Goal: Task Accomplishment & Management: Use online tool/utility

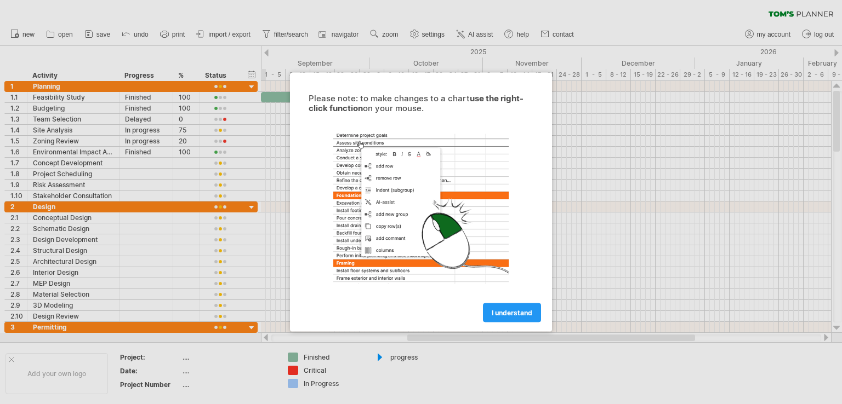
click at [503, 312] on span "I understand" at bounding box center [512, 313] width 41 height 8
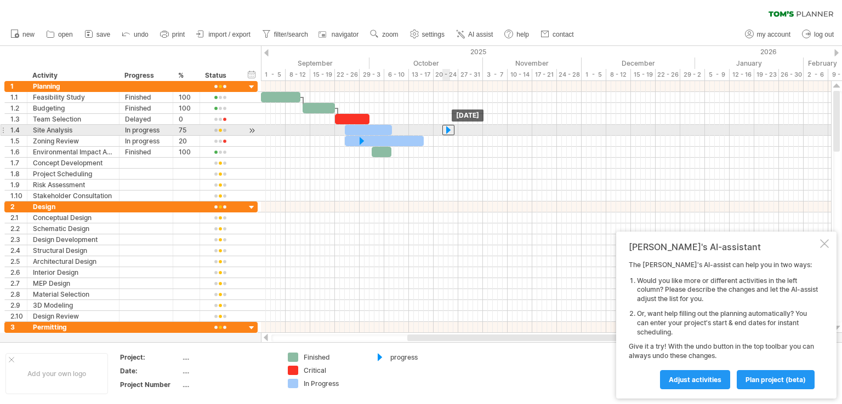
drag, startPoint x: 379, startPoint y: 130, endPoint x: 449, endPoint y: 133, distance: 70.2
click at [449, 133] on div at bounding box center [448, 130] width 12 height 10
drag, startPoint x: 446, startPoint y: 130, endPoint x: 380, endPoint y: 133, distance: 65.3
click at [380, 133] on div at bounding box center [384, 130] width 12 height 10
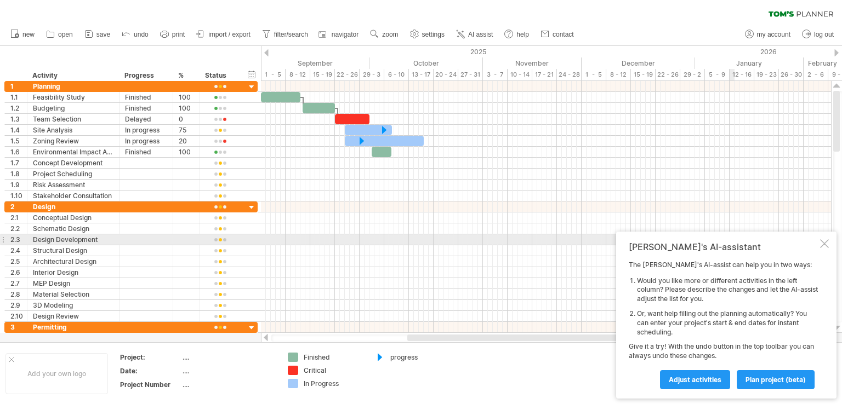
click at [835, 243] on div "[PERSON_NAME]'s AI-assistant The [PERSON_NAME]'s AI-assist can help you in two …" at bounding box center [726, 315] width 220 height 167
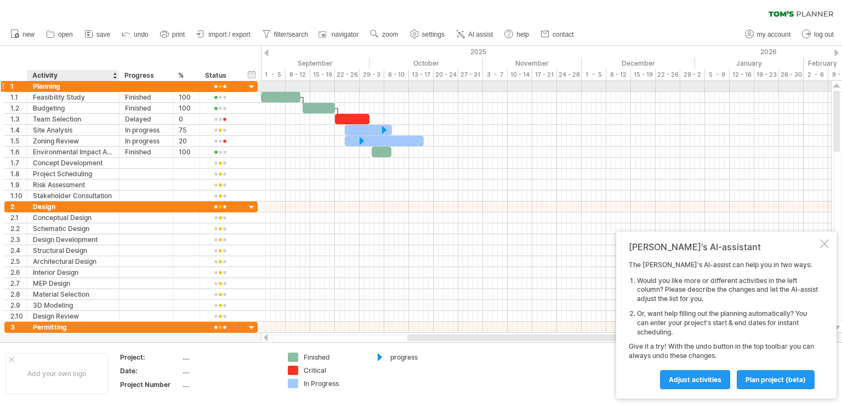
click at [53, 82] on div "Planning" at bounding box center [73, 86] width 81 height 10
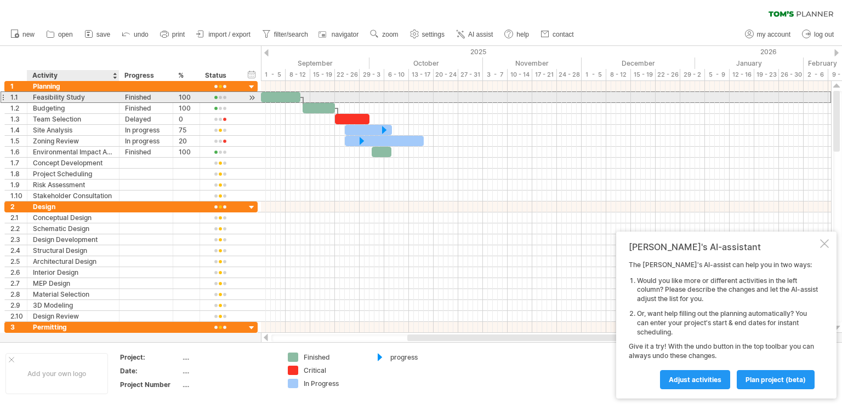
click at [72, 95] on div "Feasibility Study" at bounding box center [73, 97] width 81 height 10
drag, startPoint x: 118, startPoint y: 101, endPoint x: 147, endPoint y: 102, distance: 29.1
click at [118, 101] on div at bounding box center [117, 97] width 5 height 11
click at [147, 103] on div "Finished" at bounding box center [147, 108] width 42 height 10
click at [175, 99] on div "*** 100" at bounding box center [187, 97] width 27 height 10
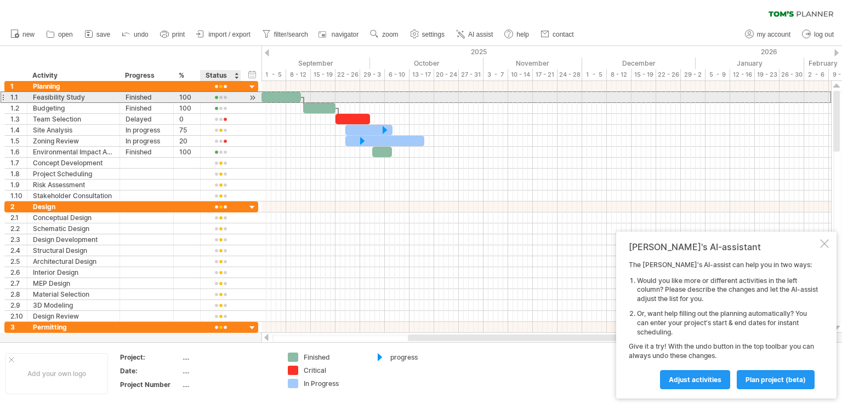
click at [218, 99] on div at bounding box center [220, 98] width 29 height 8
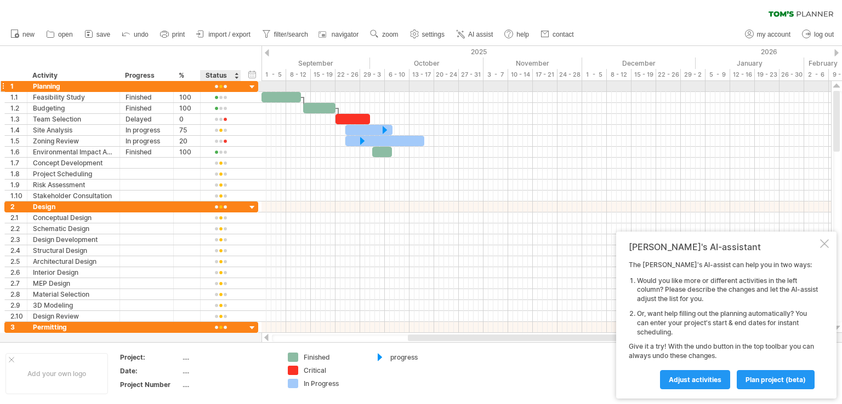
click at [248, 87] on div at bounding box center [252, 87] width 10 height 10
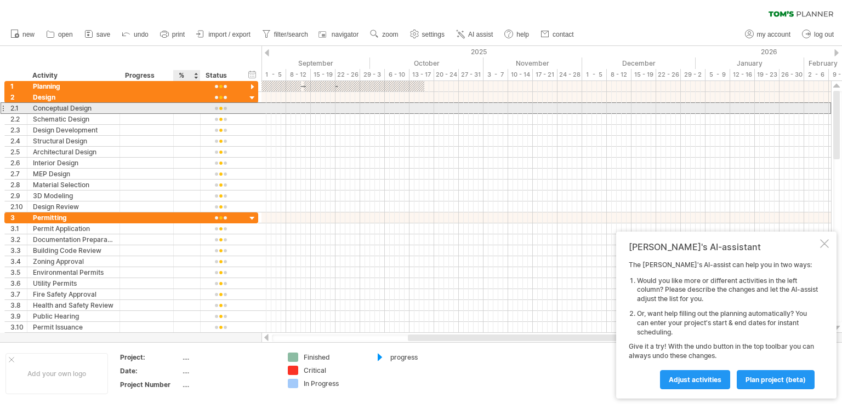
click at [201, 105] on div at bounding box center [221, 108] width 41 height 10
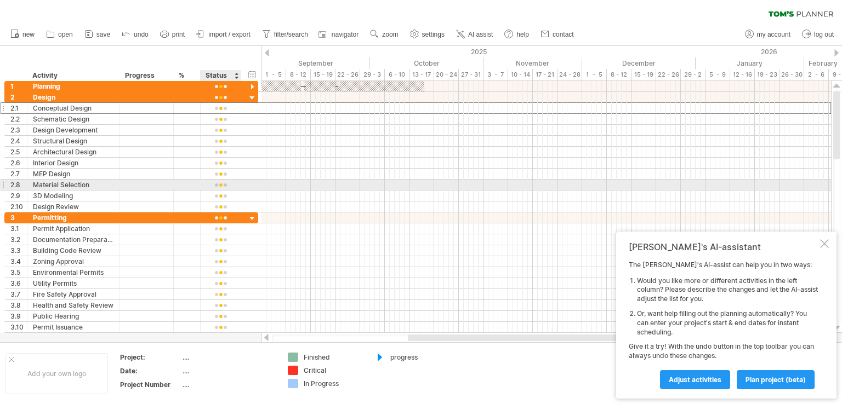
click at [219, 184] on div at bounding box center [220, 185] width 29 height 8
click at [246, 95] on div "2 ****** Design" at bounding box center [131, 97] width 254 height 11
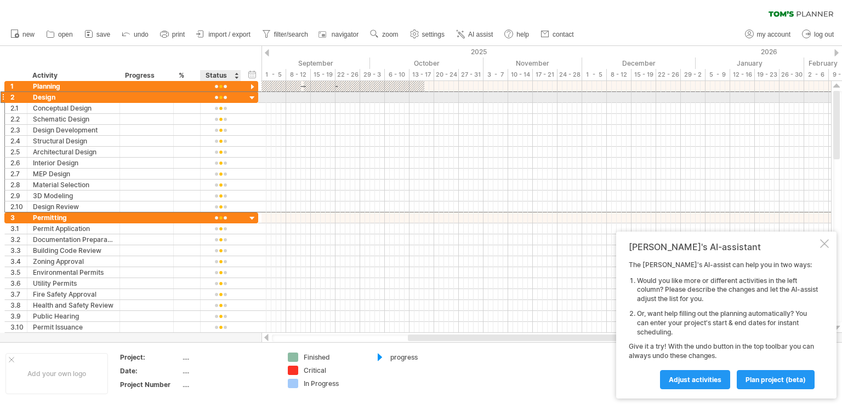
click at [250, 97] on div at bounding box center [252, 98] width 10 height 10
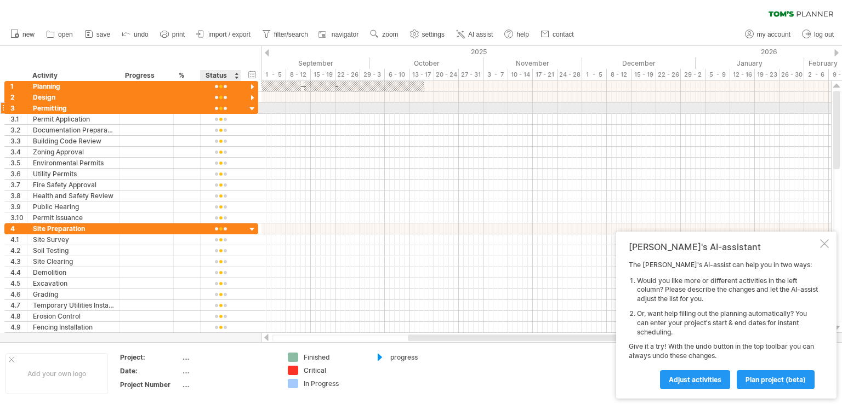
click at [251, 110] on div at bounding box center [252, 109] width 10 height 10
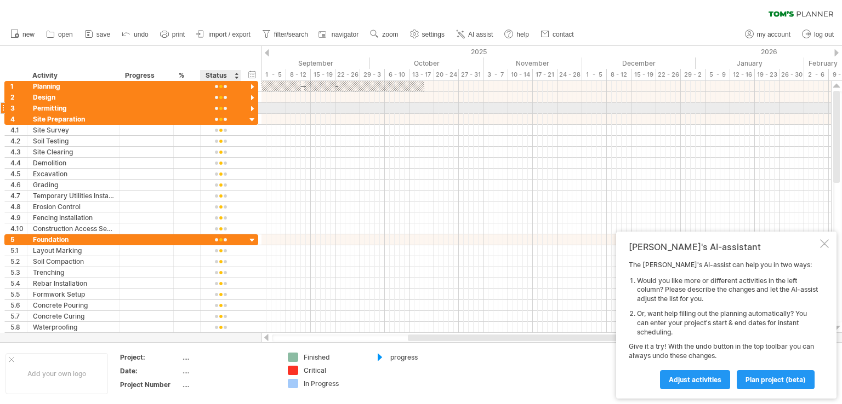
click at [251, 110] on div at bounding box center [252, 109] width 10 height 10
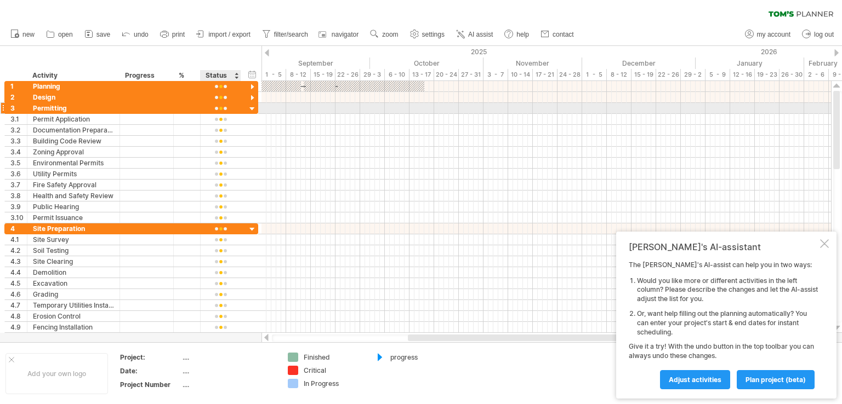
click at [249, 109] on div at bounding box center [252, 109] width 10 height 10
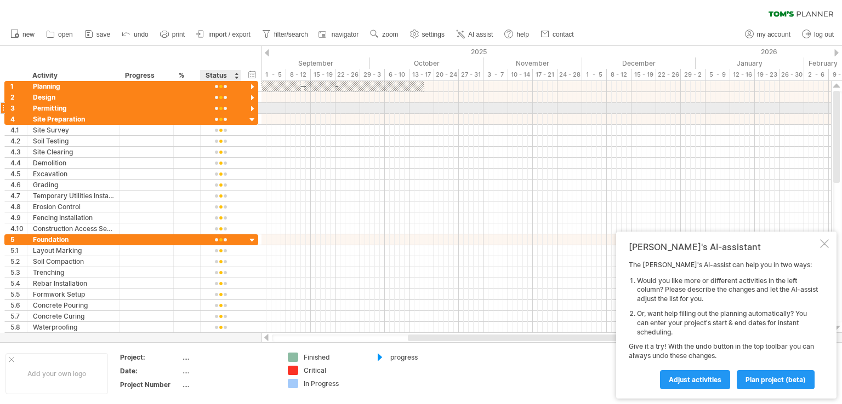
click at [249, 109] on div at bounding box center [252, 109] width 10 height 10
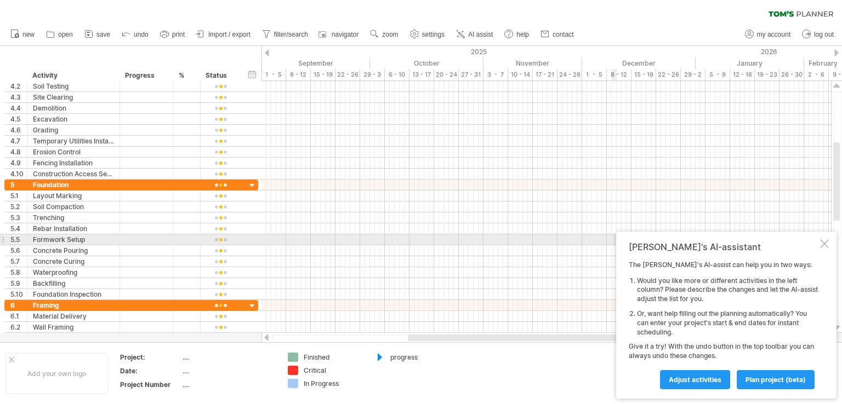
click at [821, 242] on div at bounding box center [824, 244] width 9 height 9
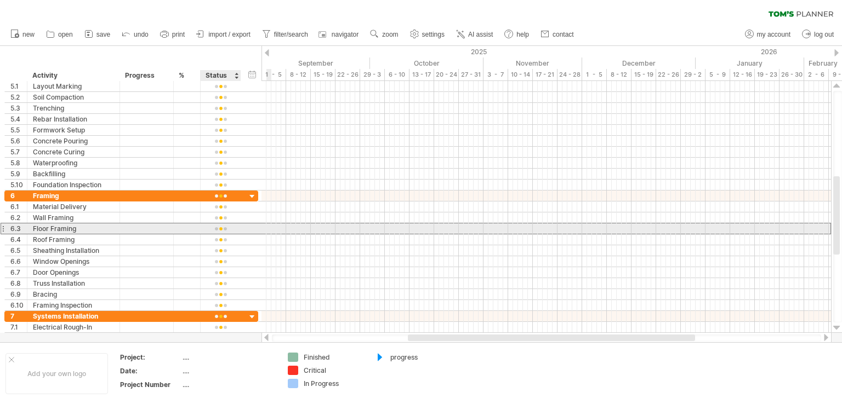
click at [224, 227] on div at bounding box center [220, 229] width 29 height 8
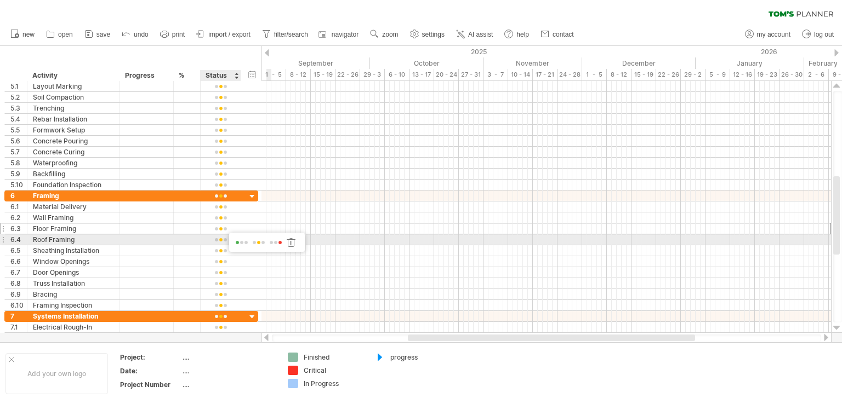
click at [241, 241] on span at bounding box center [241, 243] width 15 height 8
click at [225, 236] on div at bounding box center [220, 240] width 29 height 8
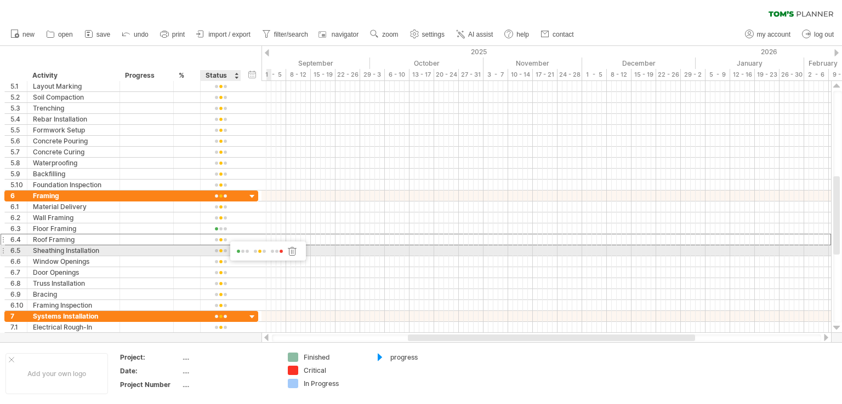
click at [257, 250] on span at bounding box center [259, 252] width 15 height 8
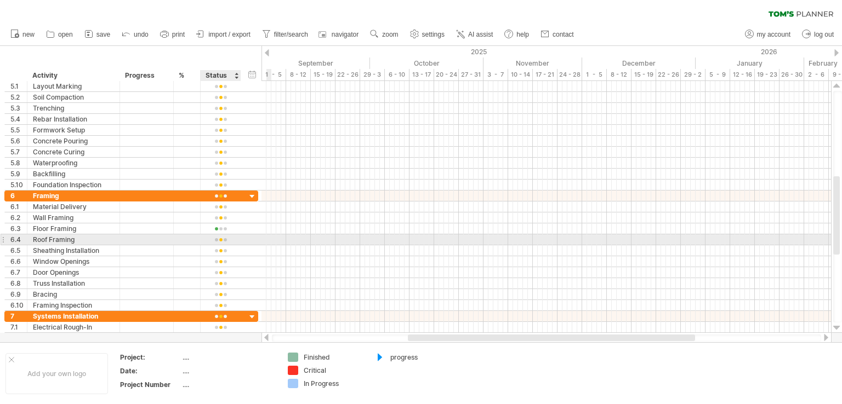
click at [216, 237] on div at bounding box center [220, 240] width 29 height 8
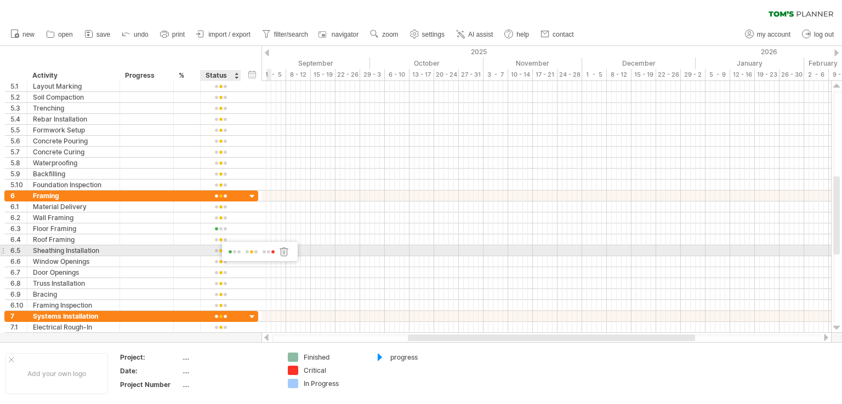
click at [267, 246] on div at bounding box center [260, 250] width 76 height 16
click at [261, 246] on div at bounding box center [260, 250] width 76 height 16
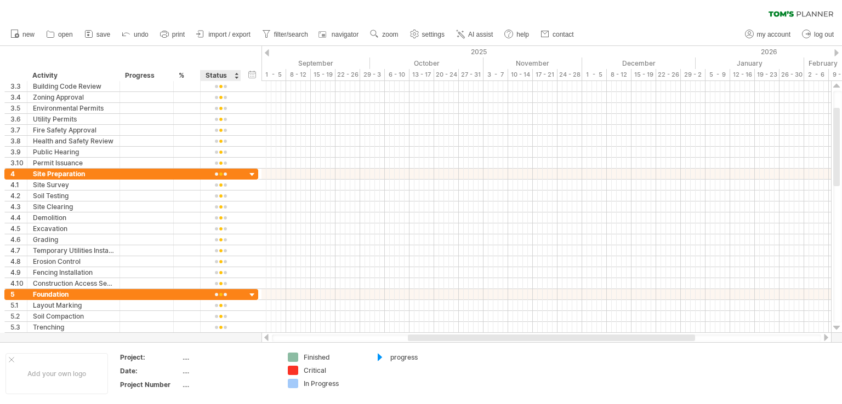
click at [237, 78] on div at bounding box center [236, 75] width 4 height 11
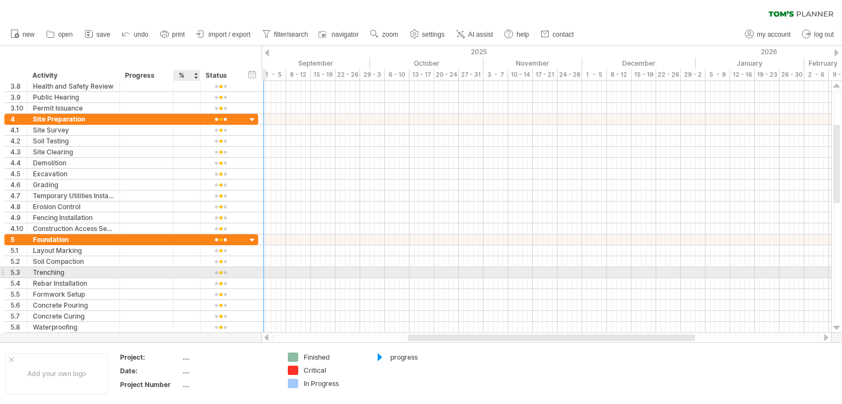
click at [181, 269] on div at bounding box center [186, 272] width 15 height 10
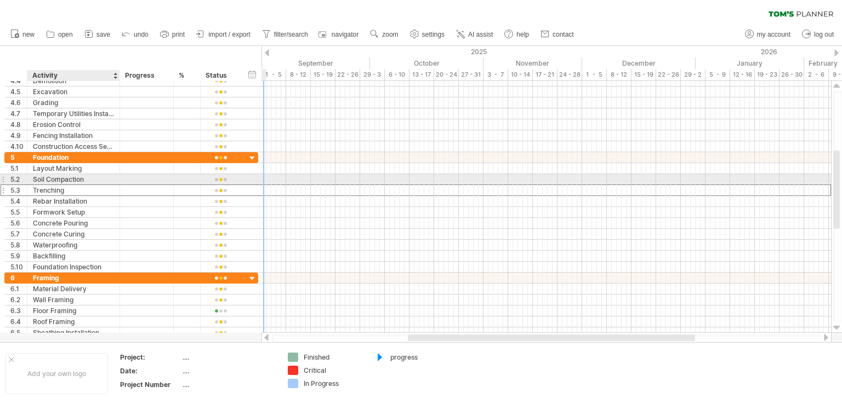
click at [70, 174] on div "Soil Compaction" at bounding box center [73, 179] width 81 height 10
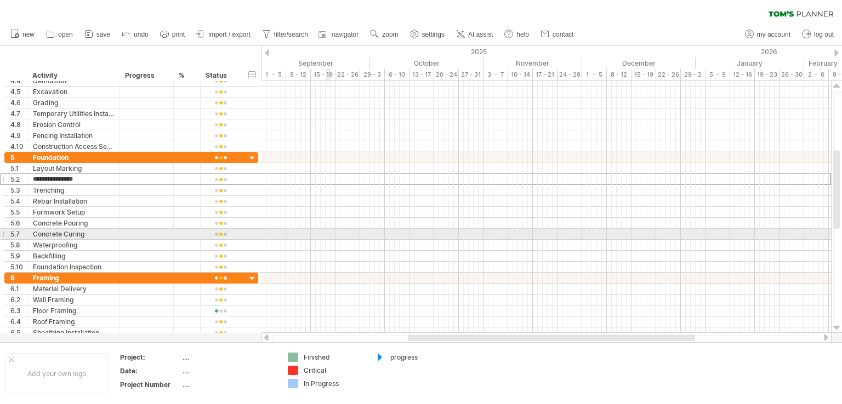
click at [330, 233] on div at bounding box center [545, 234] width 569 height 11
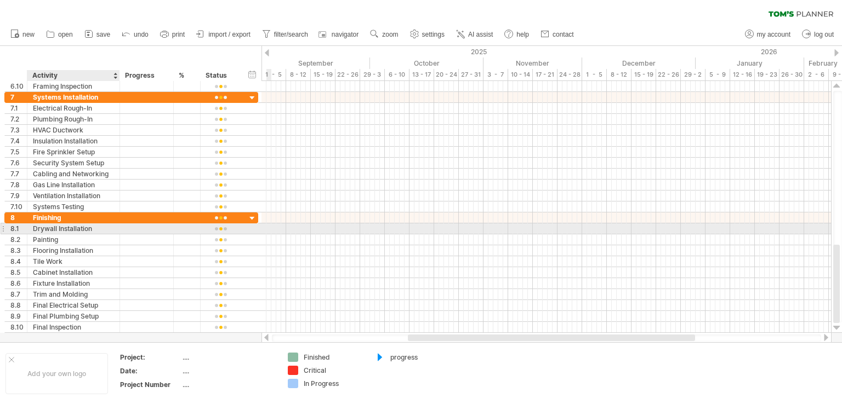
click at [45, 227] on div "Drywall Installation" at bounding box center [73, 229] width 81 height 10
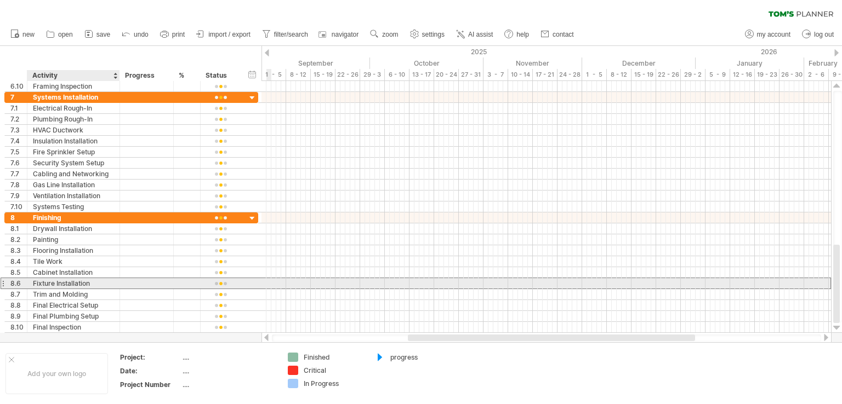
drag, startPoint x: 63, startPoint y: 286, endPoint x: 157, endPoint y: 295, distance: 94.2
click at [64, 286] on div "Fixture Installation" at bounding box center [73, 283] width 81 height 10
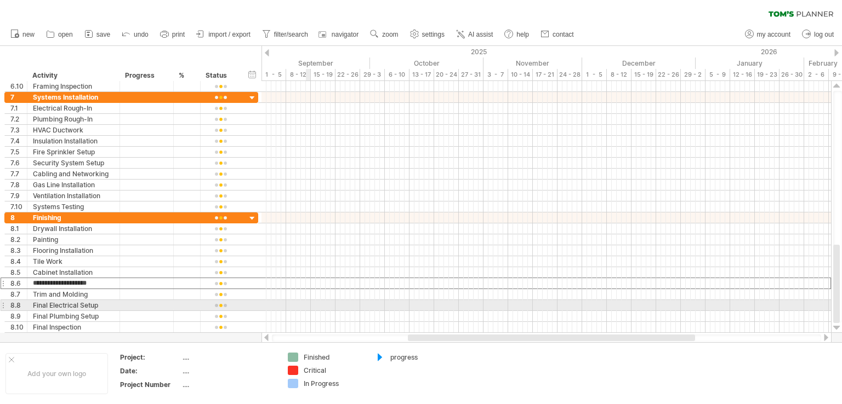
click at [310, 304] on div at bounding box center [545, 305] width 569 height 11
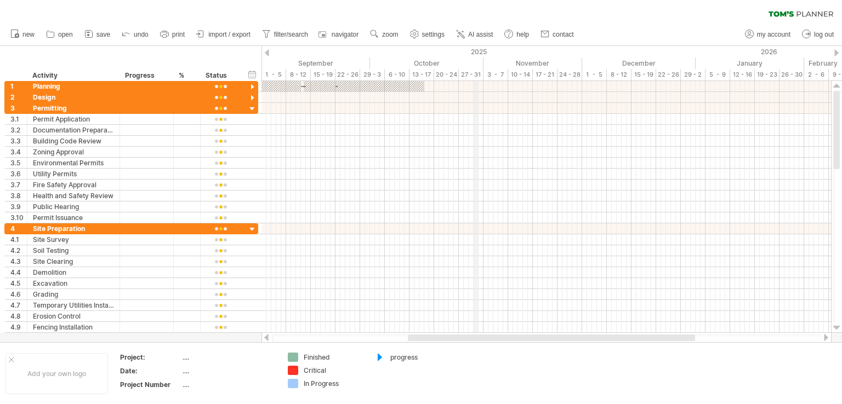
click at [477, 53] on div "2025" at bounding box center [57, 52] width 1278 height 12
click at [269, 52] on div at bounding box center [267, 52] width 4 height 7
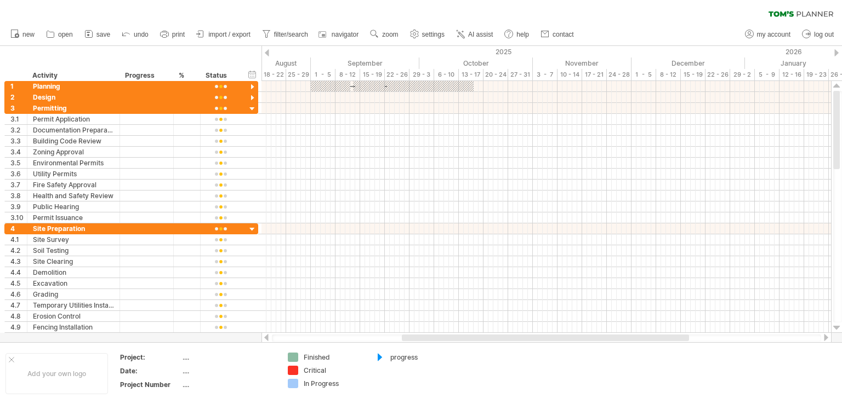
click at [269, 52] on div at bounding box center [267, 52] width 4 height 7
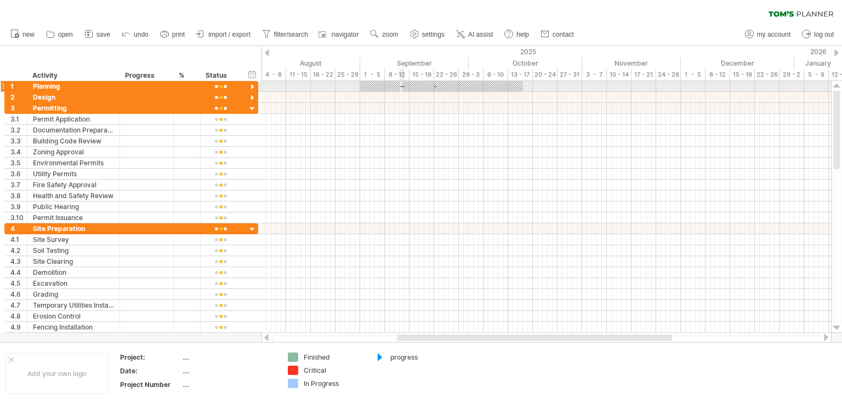
click at [403, 84] on div at bounding box center [462, 86] width 121 height 10
click at [402, 87] on div at bounding box center [462, 86] width 121 height 10
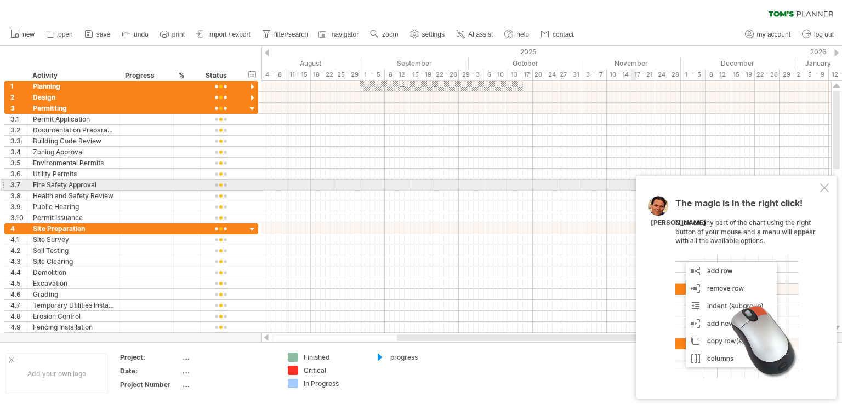
click at [827, 189] on div at bounding box center [824, 188] width 9 height 9
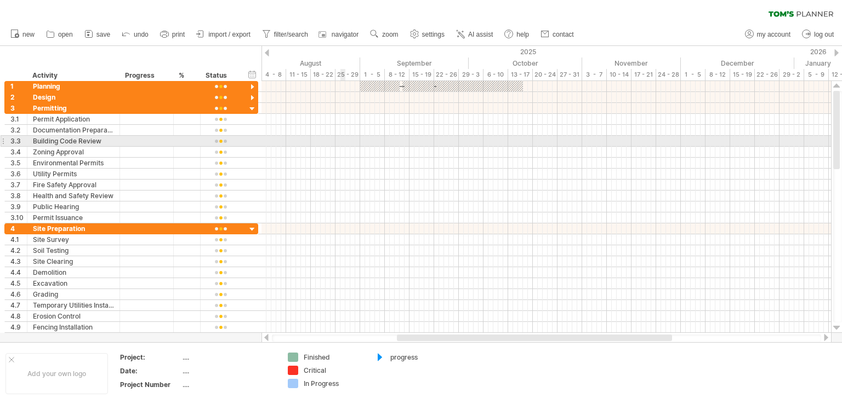
click at [342, 141] on div at bounding box center [545, 141] width 569 height 11
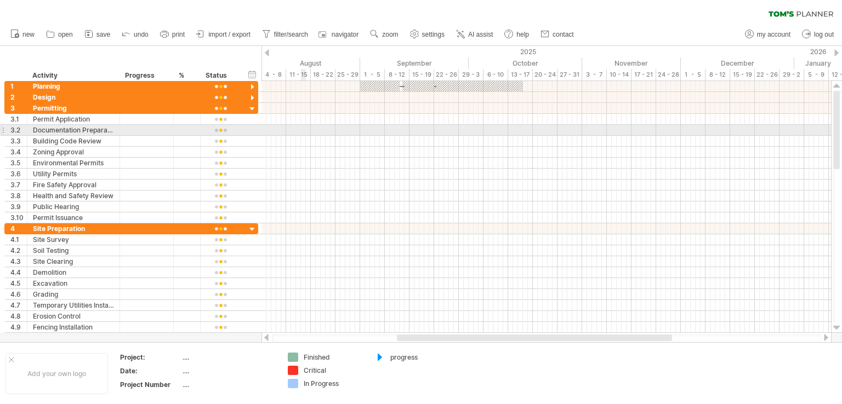
click at [306, 126] on div at bounding box center [545, 130] width 569 height 11
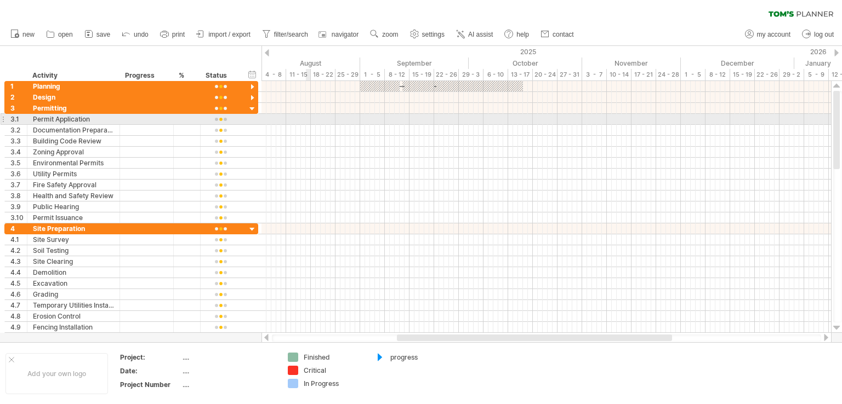
click at [306, 118] on div at bounding box center [545, 119] width 569 height 11
click at [305, 119] on div at bounding box center [545, 119] width 569 height 11
click at [307, 119] on div at bounding box center [545, 119] width 569 height 11
click at [326, 120] on div at bounding box center [545, 119] width 569 height 11
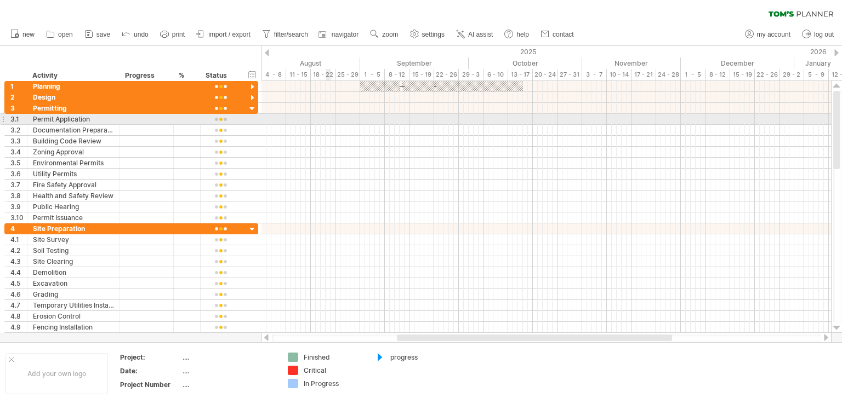
click at [326, 120] on div at bounding box center [545, 119] width 569 height 11
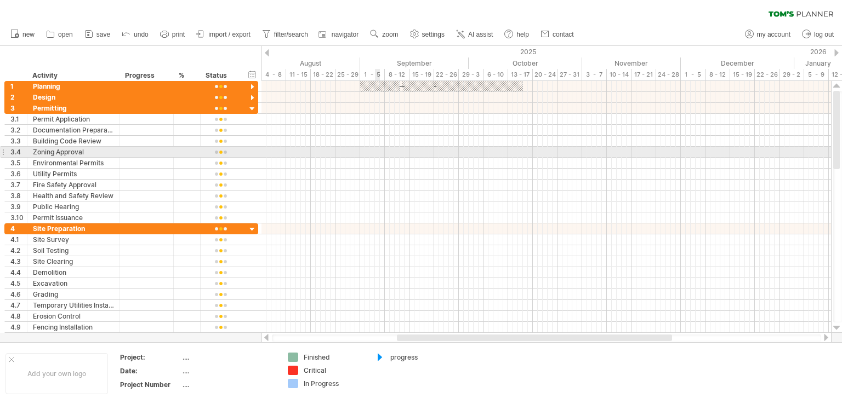
click at [375, 158] on div at bounding box center [545, 163] width 569 height 11
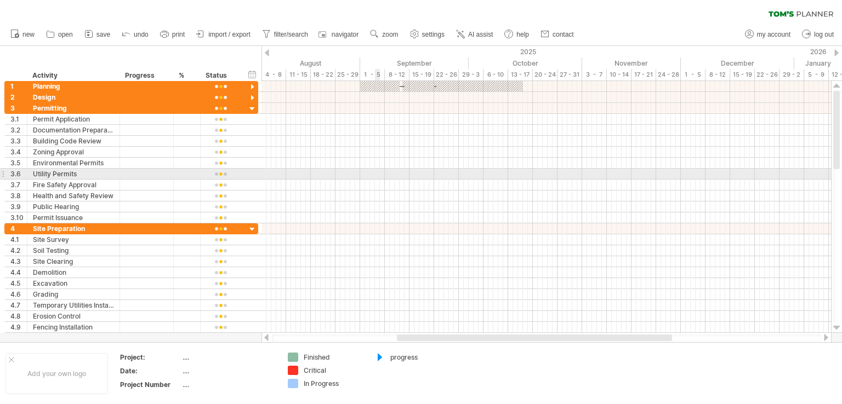
click at [375, 176] on div at bounding box center [545, 174] width 569 height 11
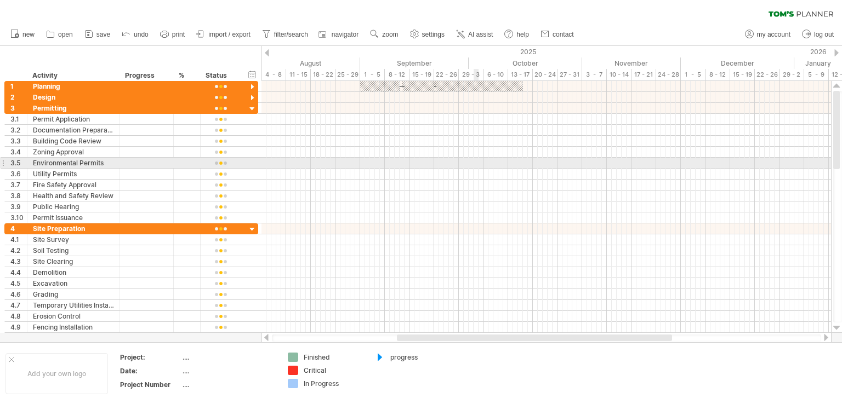
click at [477, 158] on div at bounding box center [545, 163] width 569 height 11
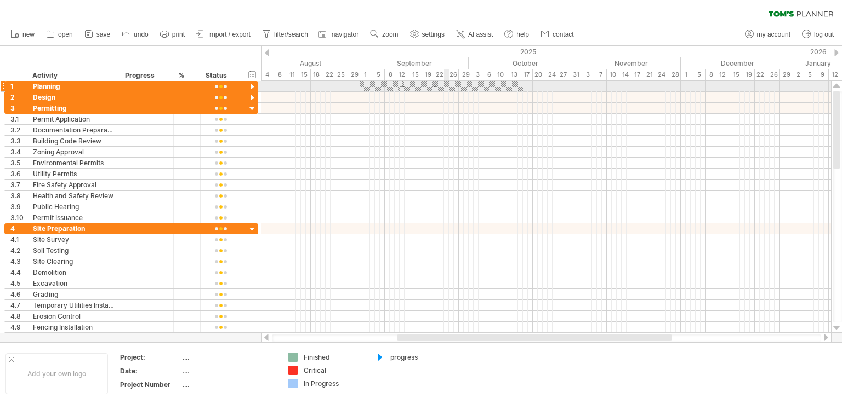
click at [447, 88] on div at bounding box center [462, 86] width 121 height 10
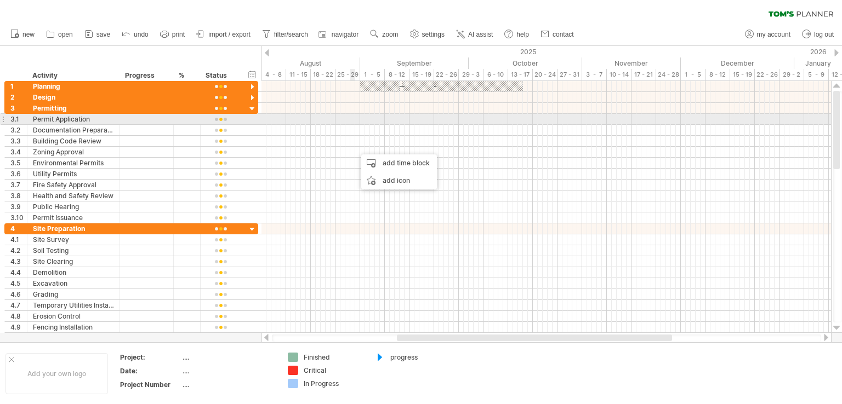
click at [349, 122] on div at bounding box center [545, 119] width 569 height 11
click at [343, 123] on div at bounding box center [545, 119] width 569 height 11
click at [340, 118] on div at bounding box center [545, 119] width 569 height 11
drag, startPoint x: 338, startPoint y: 118, endPoint x: 346, endPoint y: 121, distance: 9.2
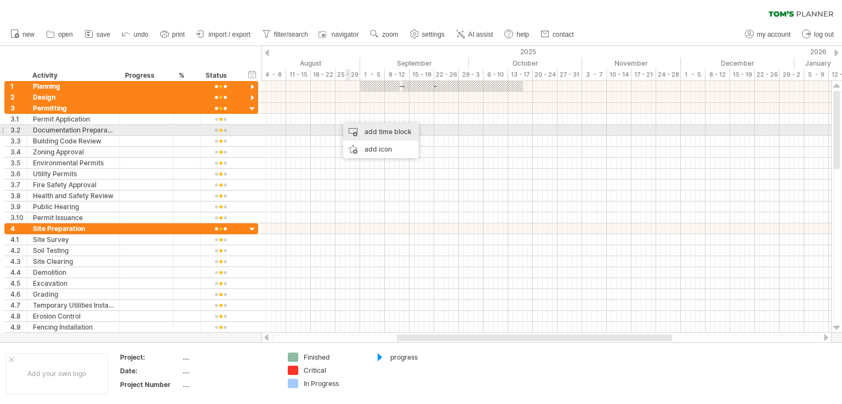
click at [375, 133] on div "add time block" at bounding box center [381, 132] width 76 height 18
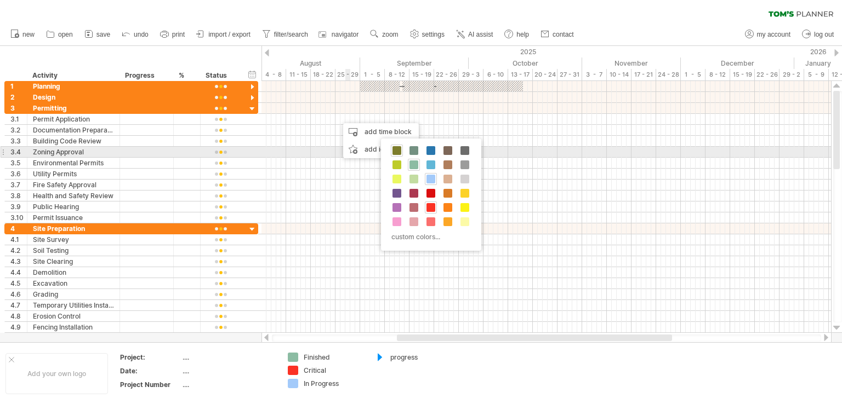
click at [394, 151] on span at bounding box center [396, 150] width 9 height 9
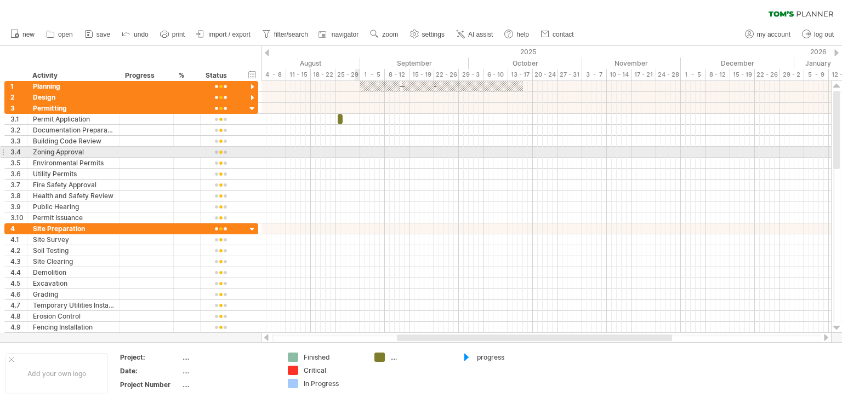
click at [358, 149] on div at bounding box center [545, 152] width 569 height 11
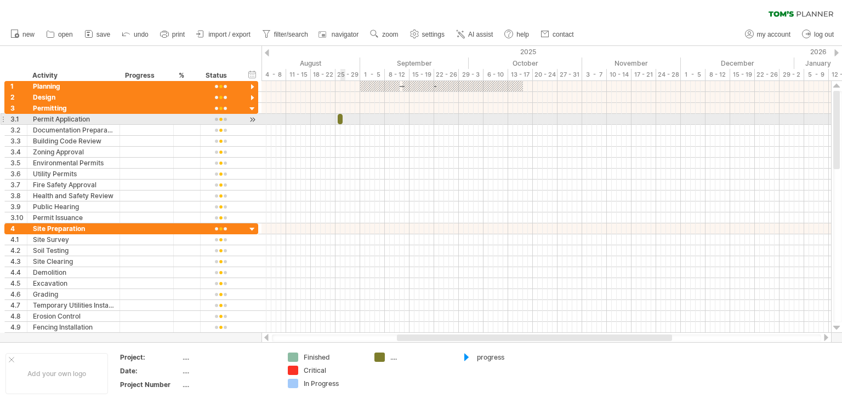
click at [343, 120] on span at bounding box center [342, 119] width 4 height 10
click at [343, 119] on span at bounding box center [342, 119] width 4 height 10
click at [344, 119] on span at bounding box center [342, 119] width 4 height 10
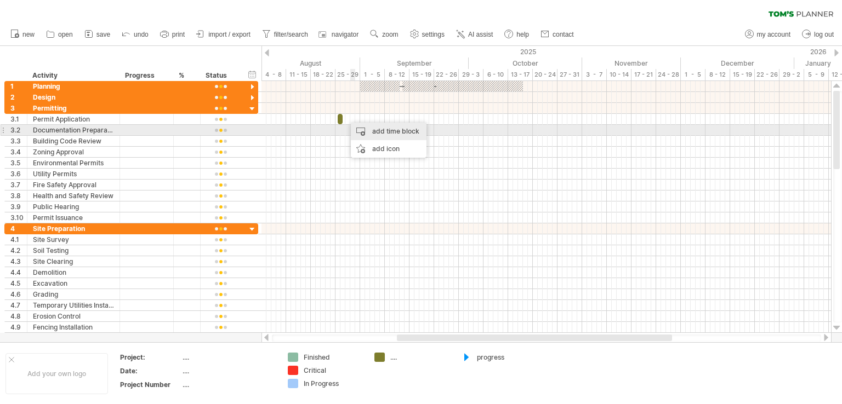
click at [389, 135] on div "add time block" at bounding box center [389, 132] width 76 height 18
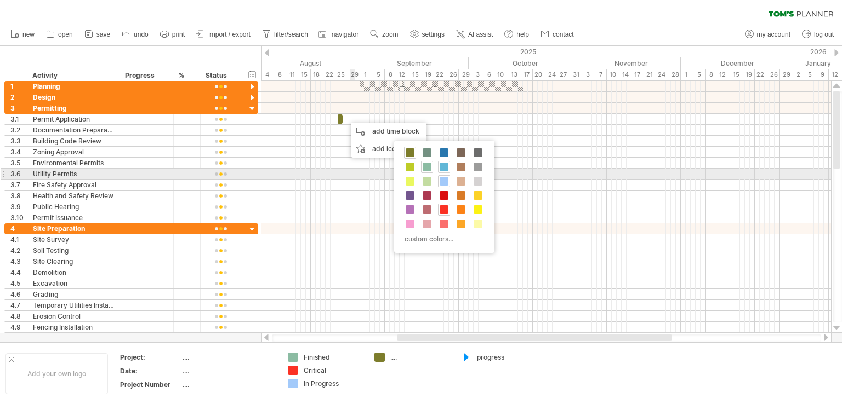
click at [441, 169] on span at bounding box center [444, 167] width 9 height 9
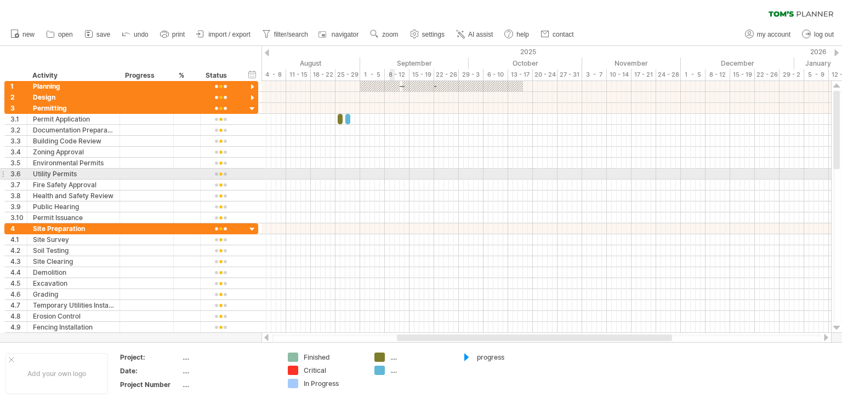
click at [390, 176] on div at bounding box center [545, 174] width 569 height 11
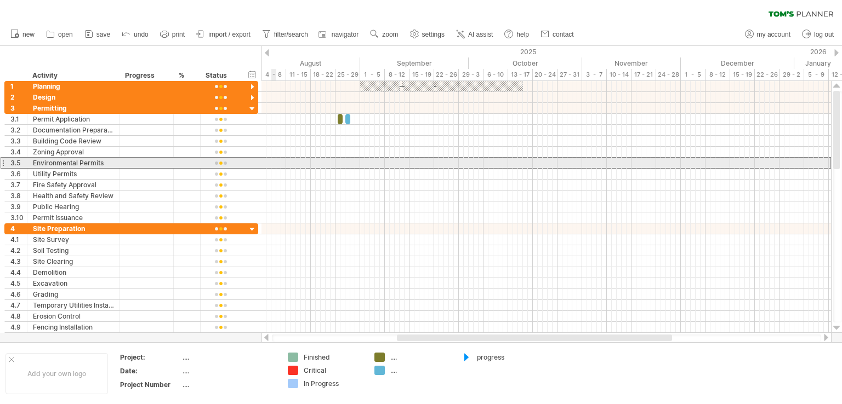
click at [2, 162] on div at bounding box center [3, 163] width 4 height 12
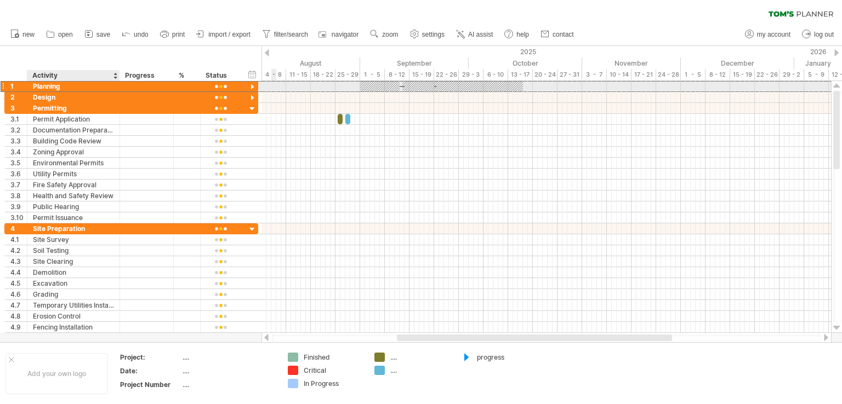
click at [64, 84] on div "Planning" at bounding box center [73, 86] width 81 height 10
click at [252, 88] on div at bounding box center [252, 87] width 10 height 10
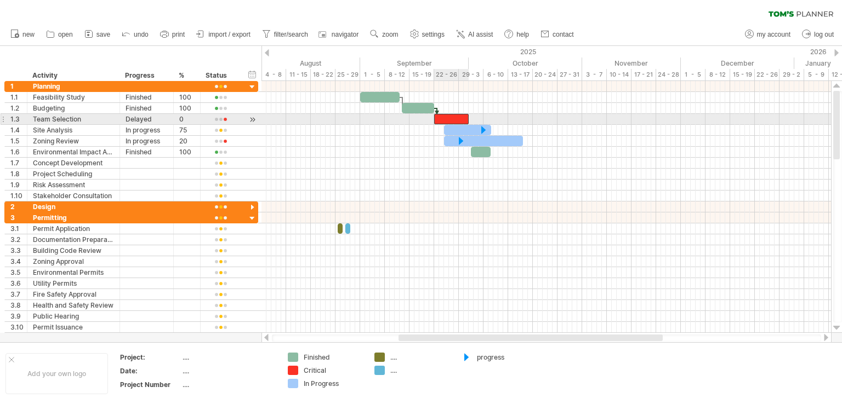
click at [453, 115] on div at bounding box center [451, 119] width 35 height 10
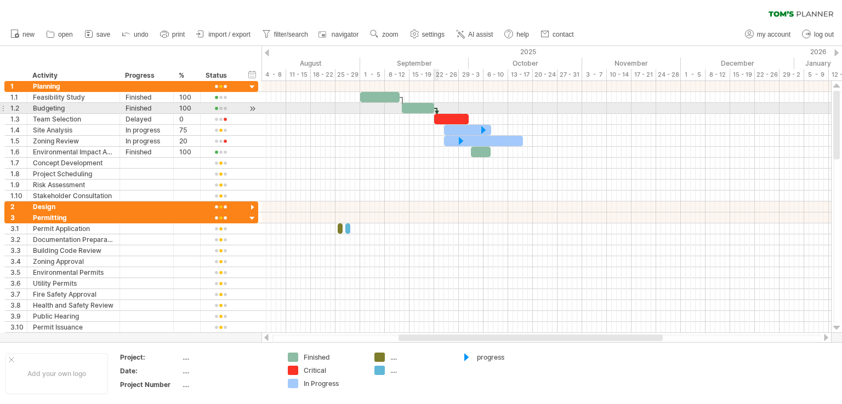
click at [435, 113] on div at bounding box center [436, 114] width 3 height 12
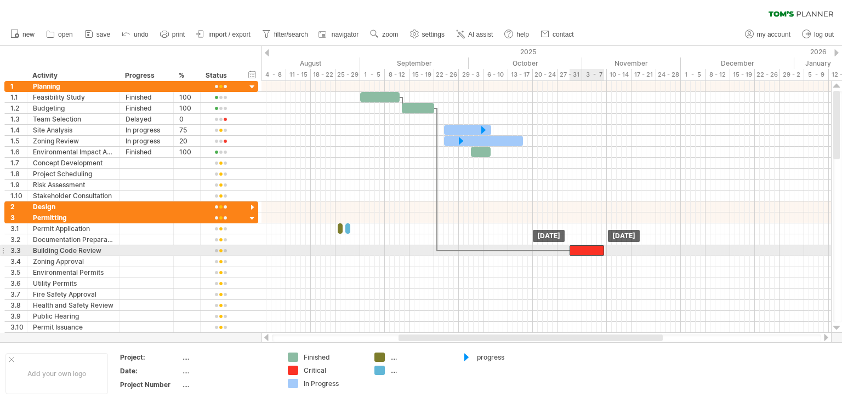
drag, startPoint x: 442, startPoint y: 117, endPoint x: 577, endPoint y: 254, distance: 191.8
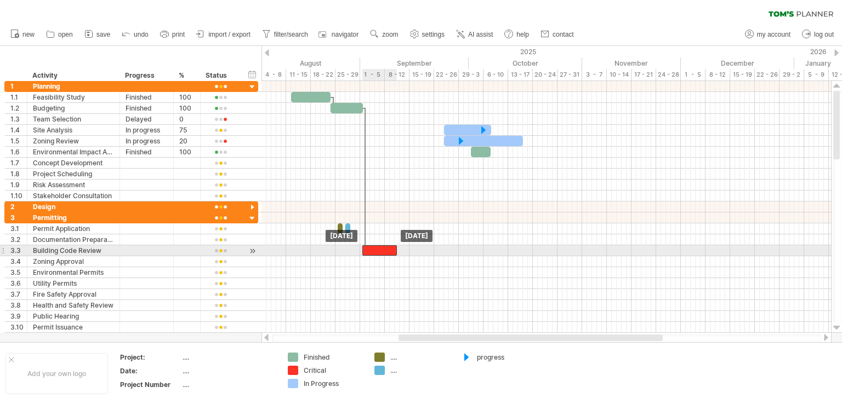
drag, startPoint x: 586, startPoint y: 245, endPoint x: 379, endPoint y: 247, distance: 207.2
click at [379, 247] on div at bounding box center [379, 251] width 35 height 10
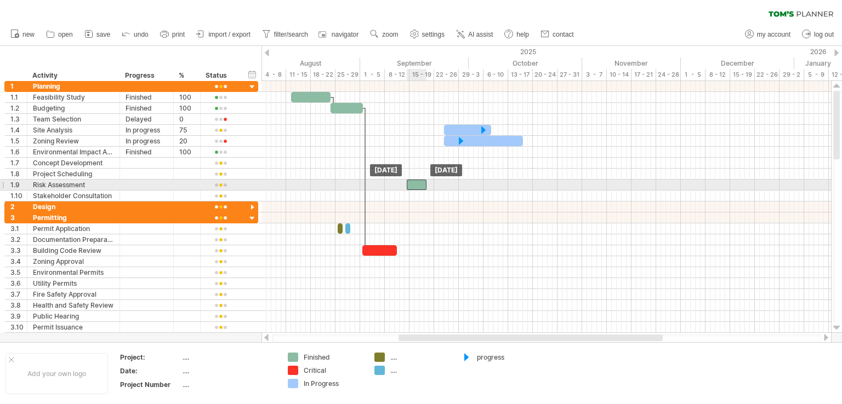
drag, startPoint x: 477, startPoint y: 150, endPoint x: 413, endPoint y: 180, distance: 71.1
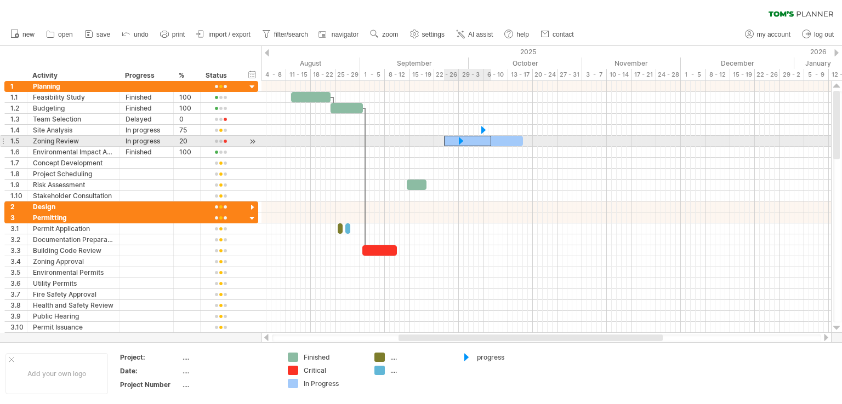
drag, startPoint x: 476, startPoint y: 138, endPoint x: 472, endPoint y: 143, distance: 6.6
drag, startPoint x: 460, startPoint y: 143, endPoint x: 439, endPoint y: 156, distance: 25.1
click at [441, 141] on div at bounding box center [440, 141] width 47 height 10
